Goal: Transaction & Acquisition: Subscribe to service/newsletter

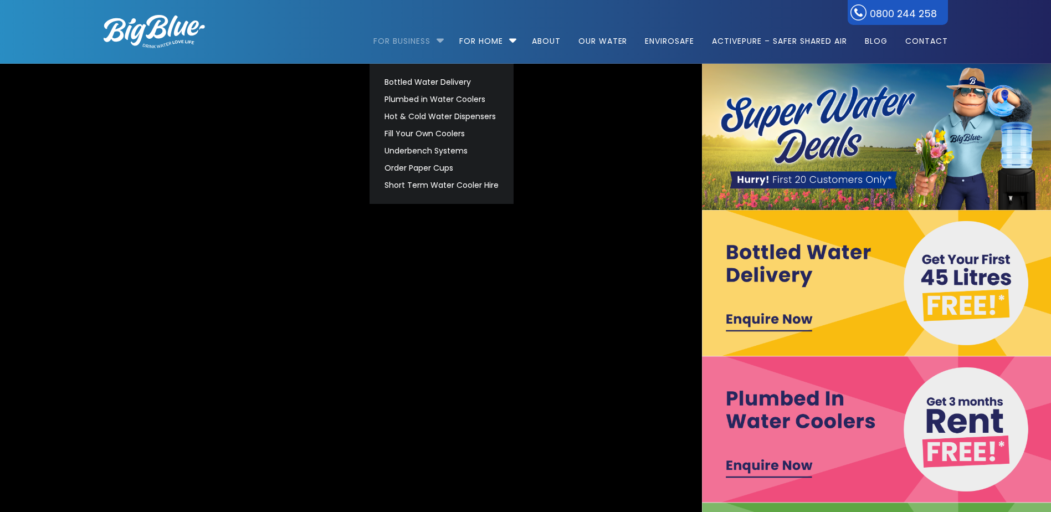
click at [434, 42] on link "For Business" at bounding box center [405, 35] width 65 height 71
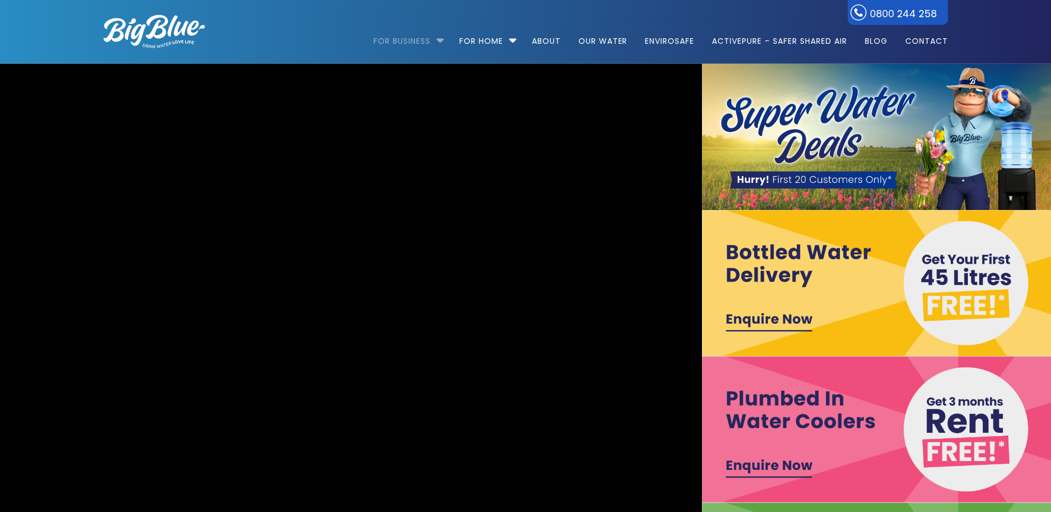
click at [434, 43] on link "For Business" at bounding box center [405, 35] width 65 height 71
click at [435, 40] on li "For Business Bottled Water Delivery Plumbed in Water Coolers Hot & Cold Water D…" at bounding box center [411, 35] width 76 height 63
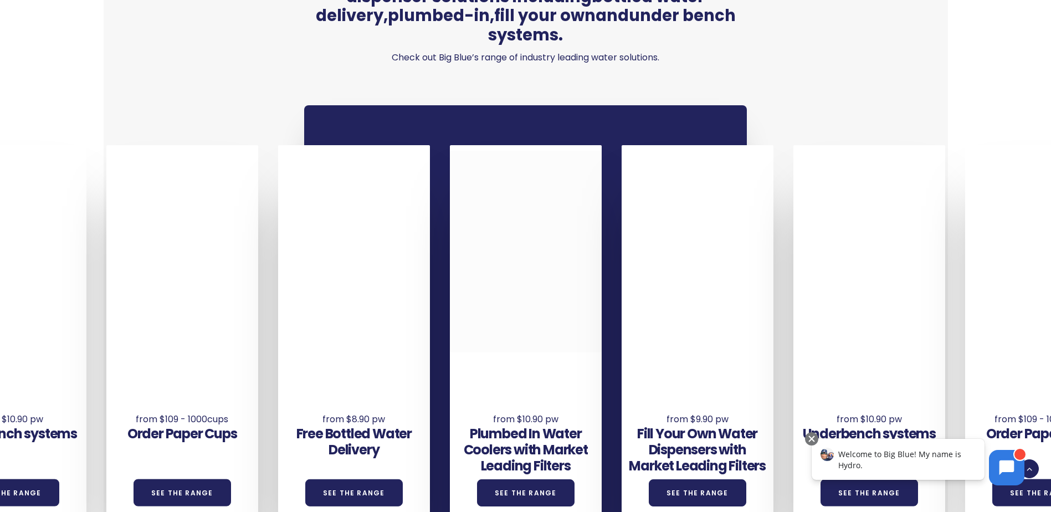
scroll to position [737, 0]
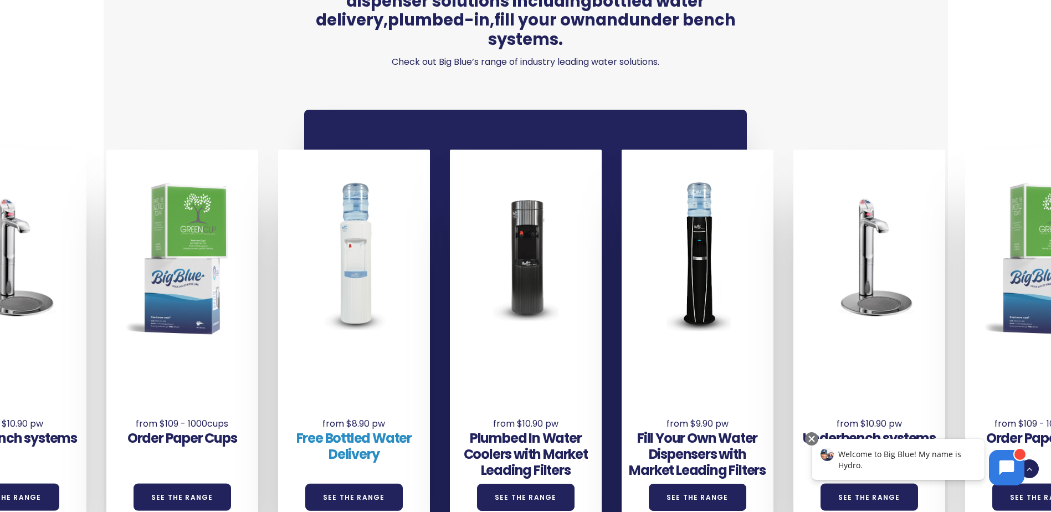
click at [366, 441] on link "Free Bottled Water Delivery" at bounding box center [353, 446] width 115 height 34
